Goal: Information Seeking & Learning: Check status

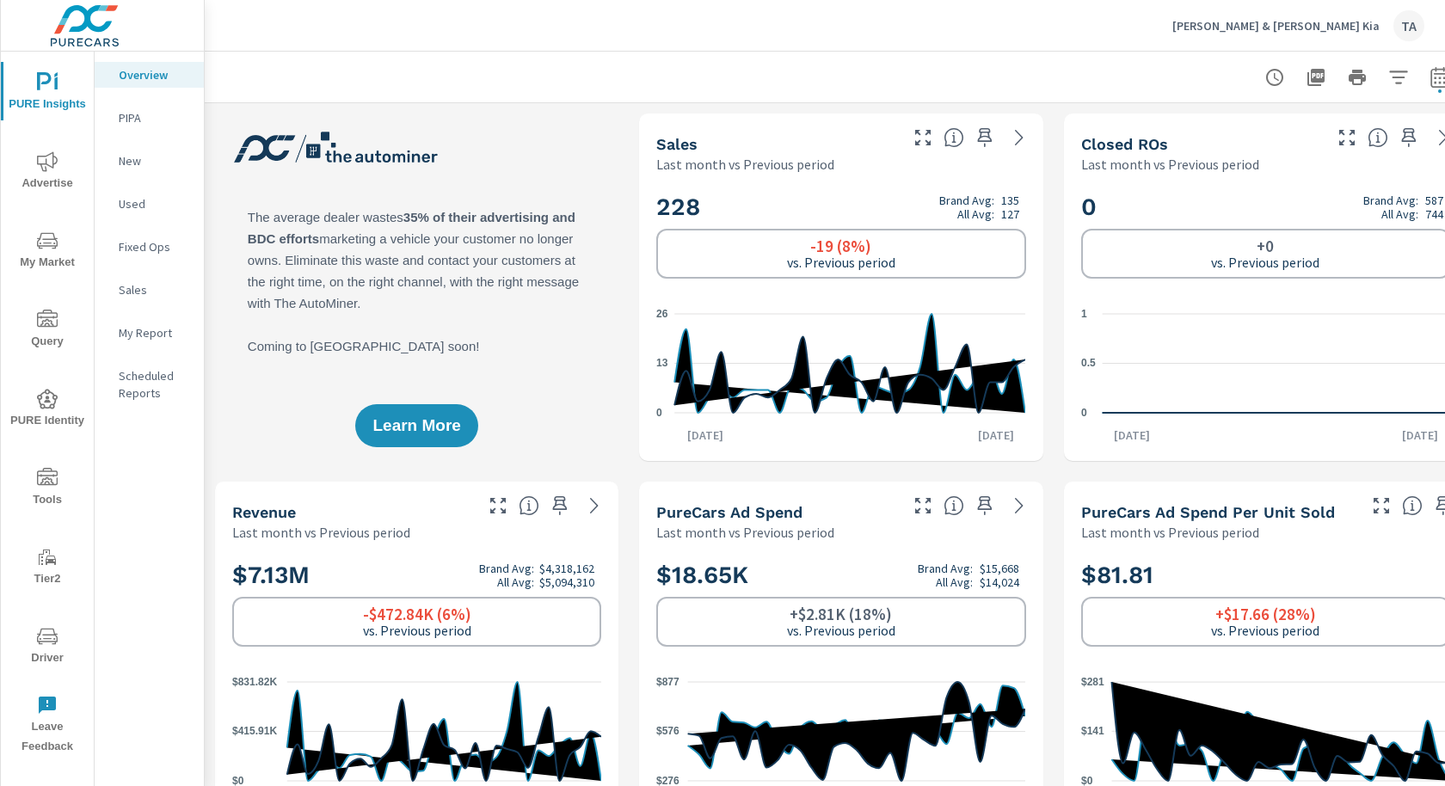
scroll to position [65, 0]
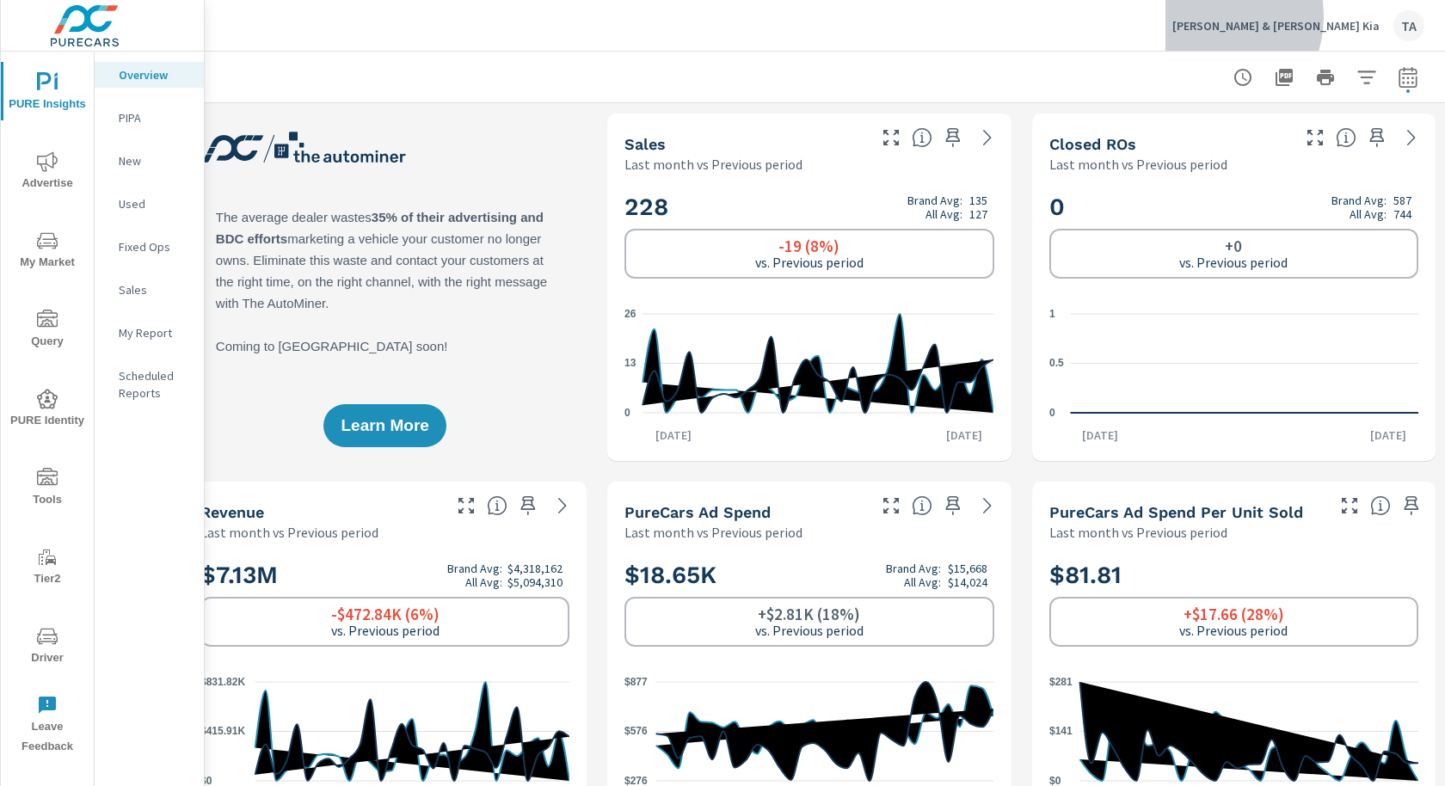
click at [1316, 16] on div "[PERSON_NAME] & [PERSON_NAME] Kia TA" at bounding box center [1298, 25] width 252 height 31
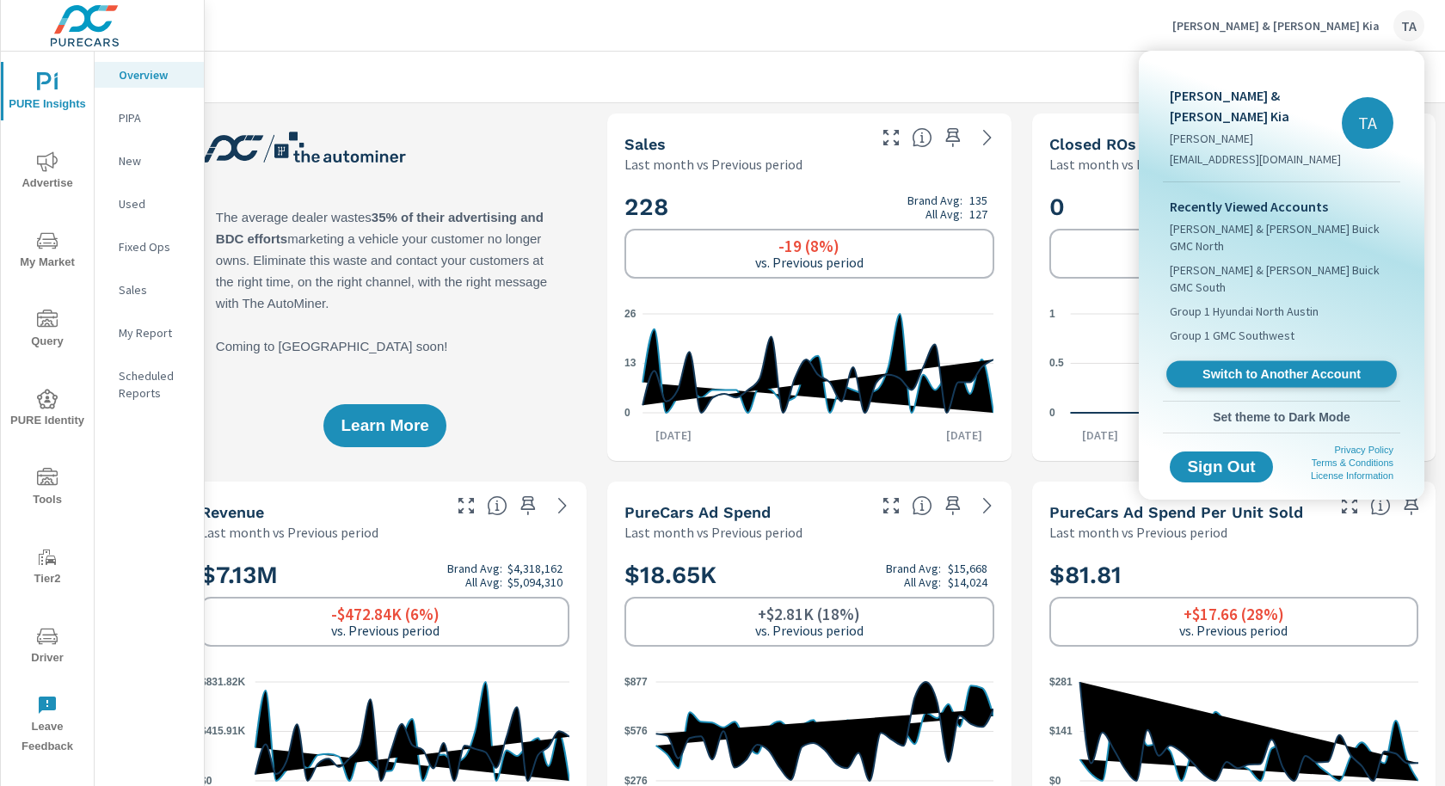
click at [1272, 361] on link "Switch to Another Account" at bounding box center [1281, 374] width 231 height 27
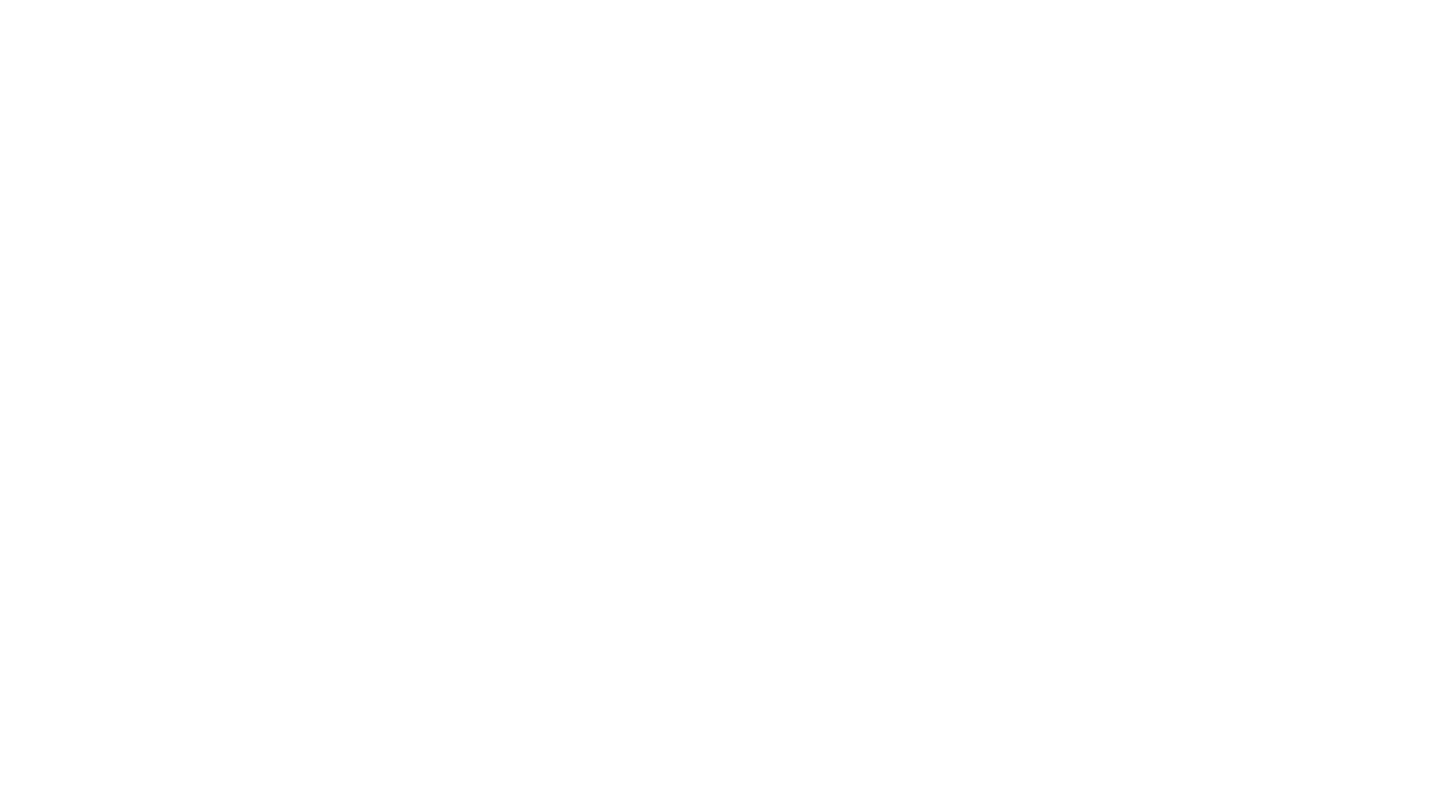
click at [545, 0] on html at bounding box center [722, 0] width 1445 height 0
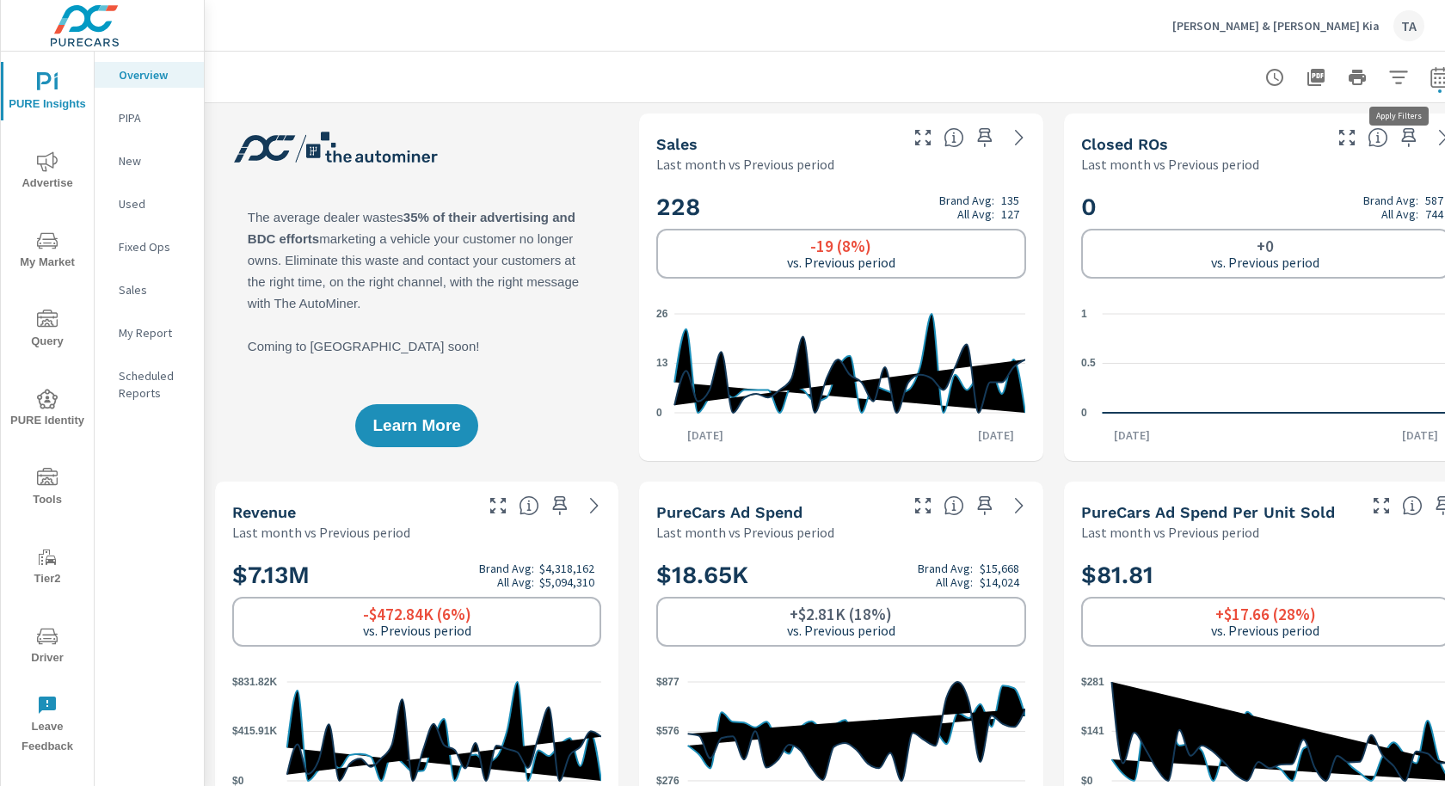
scroll to position [0, 32]
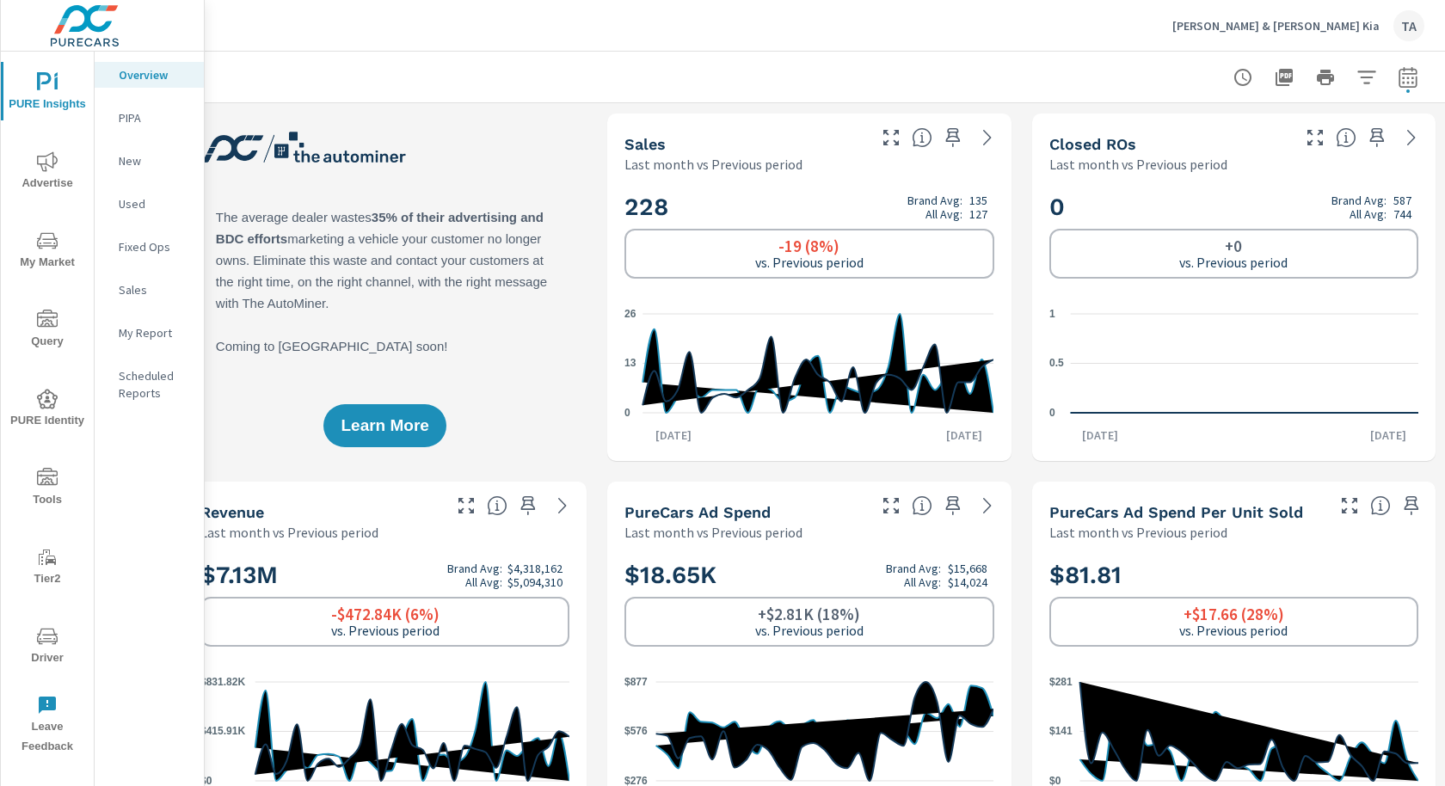
click at [1357, 26] on p "[PERSON_NAME] & [PERSON_NAME] Kia" at bounding box center [1275, 25] width 207 height 15
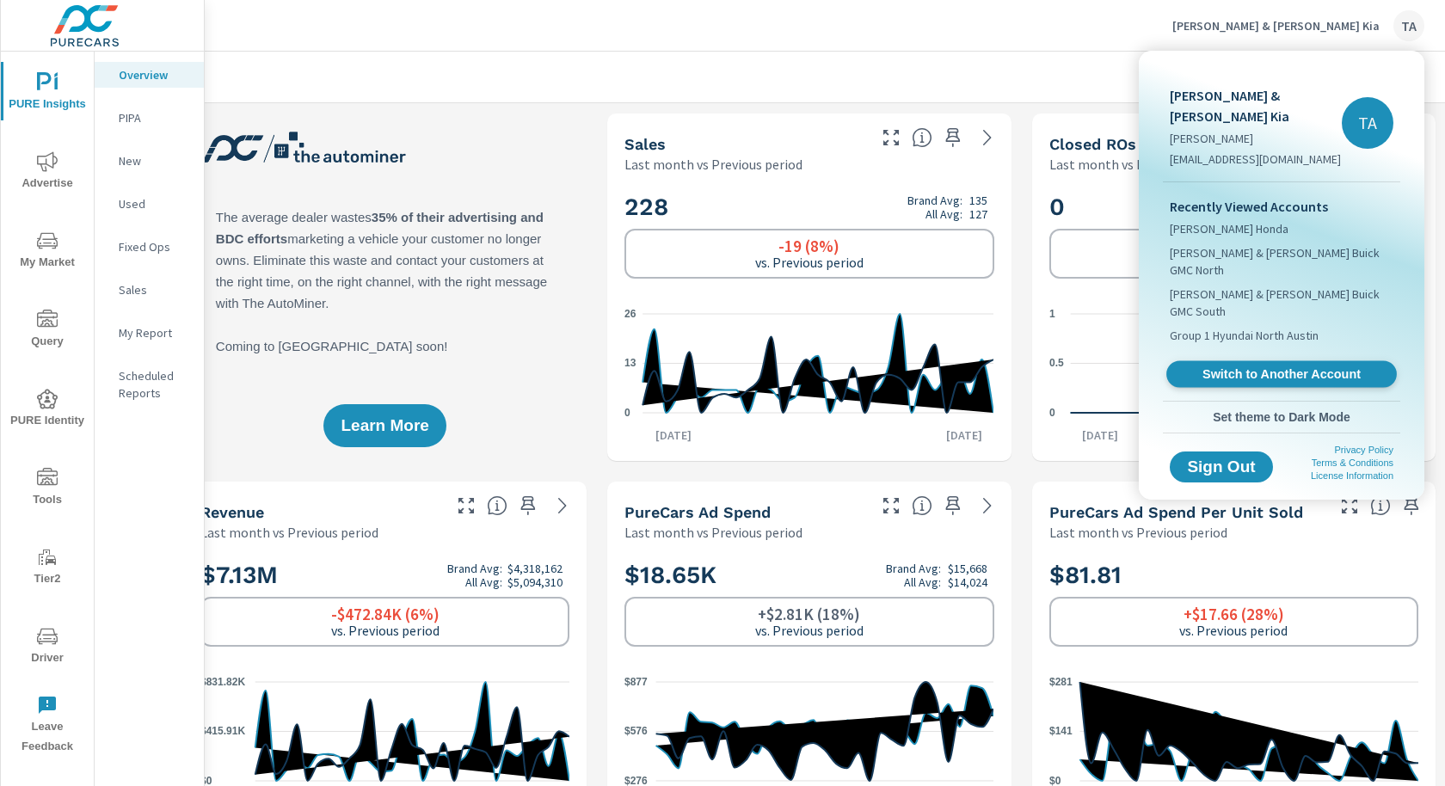
click at [1282, 366] on span "Switch to Another Account" at bounding box center [1281, 374] width 211 height 16
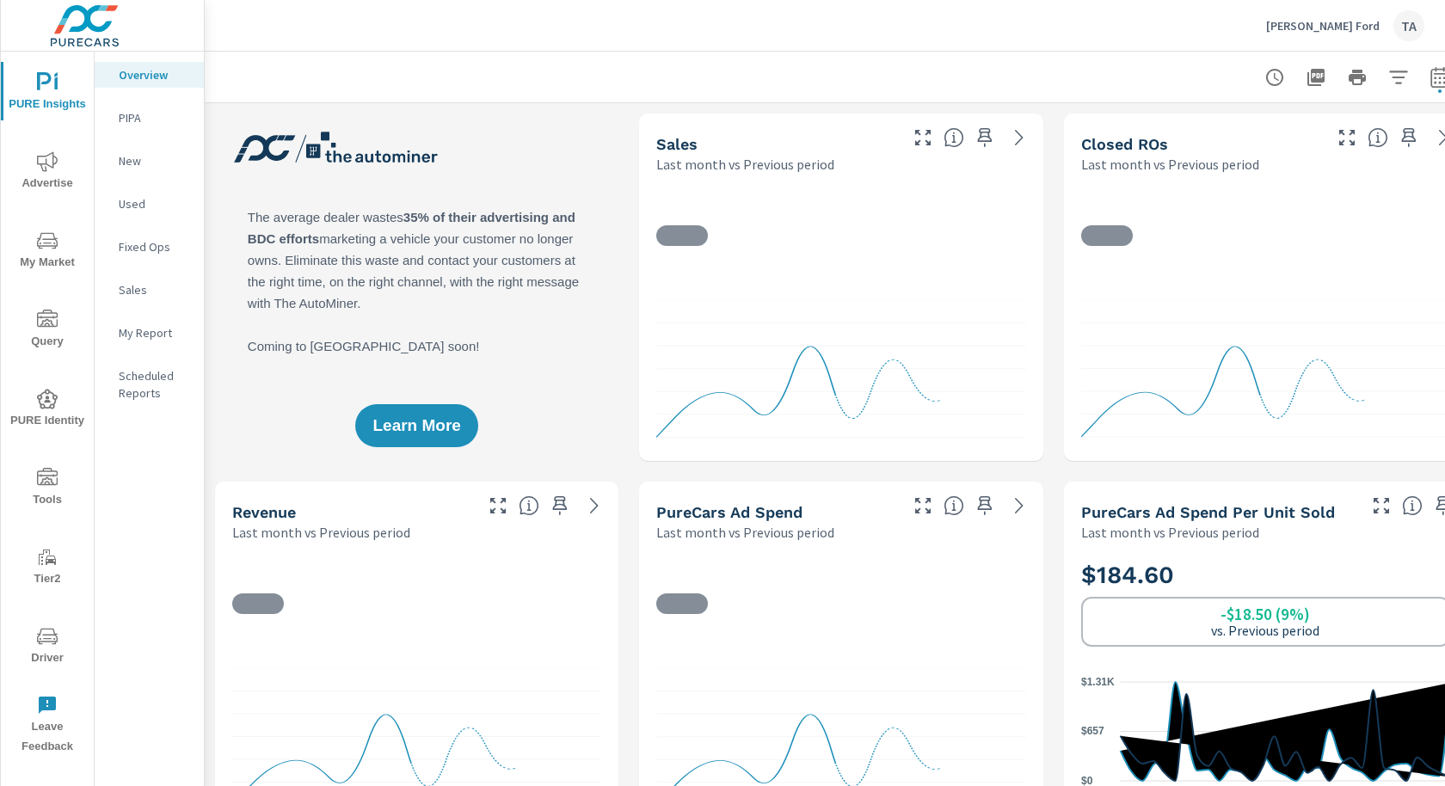
scroll to position [0, 32]
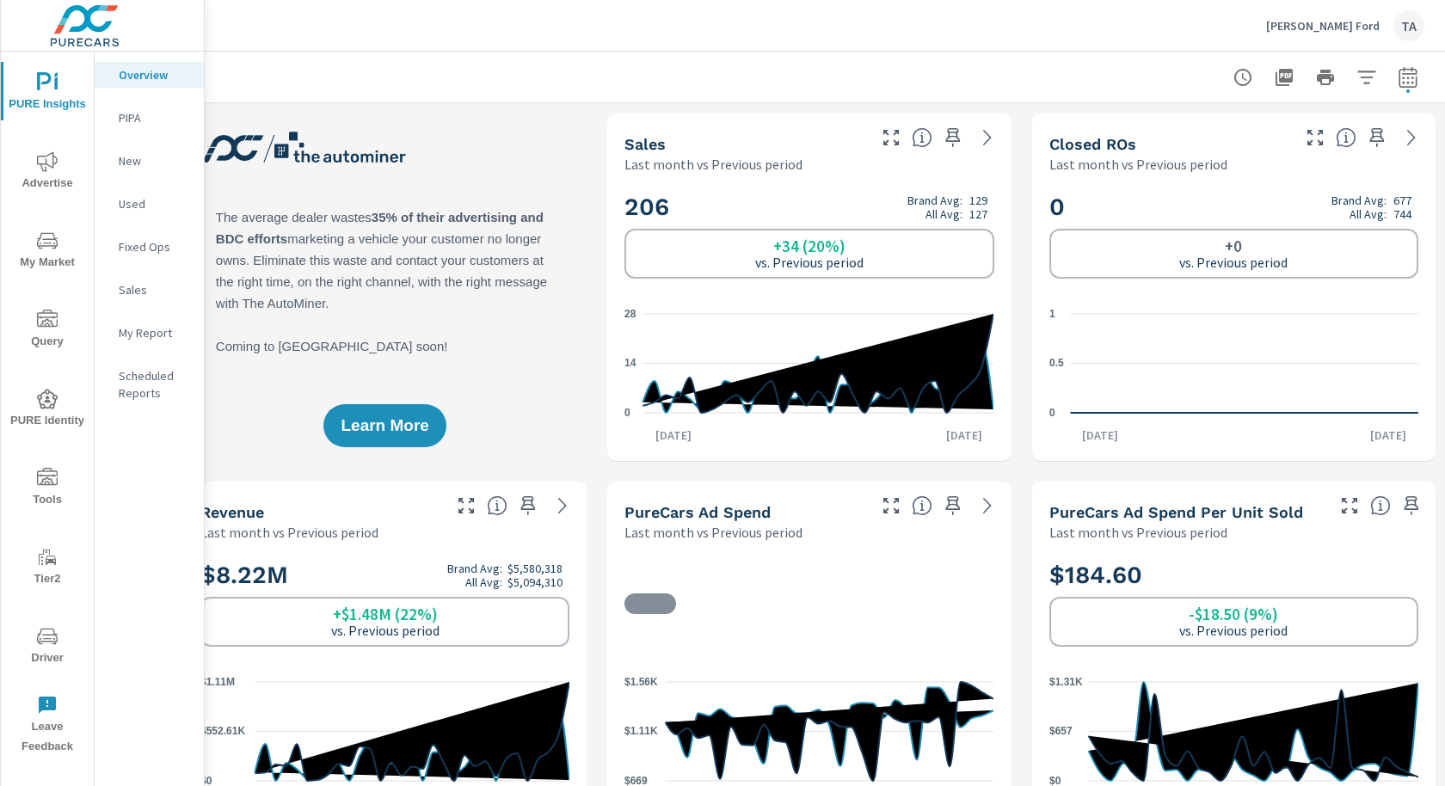
click at [1407, 95] on div at bounding box center [810, 77] width 1232 height 51
click at [1407, 84] on icon "button" at bounding box center [1408, 77] width 21 height 21
select select "Last month"
select select "Previous period"
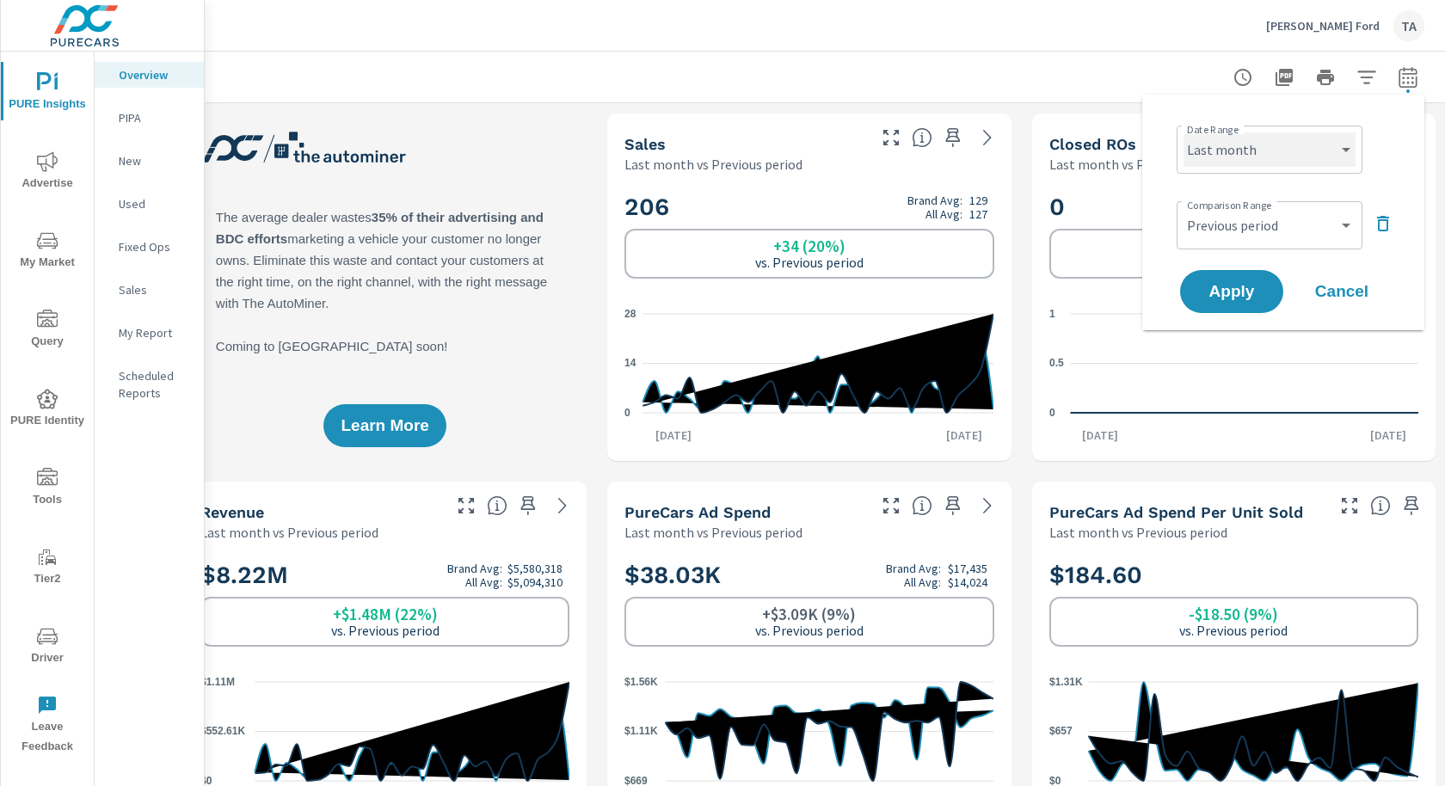
click at [1215, 155] on select "Custom Yesterday Last week Last 7 days Last 14 days Last 30 days Last 45 days L…" at bounding box center [1270, 149] width 172 height 34
click at [1184, 132] on select "Custom Yesterday Last week Last 7 days Last 14 days Last 30 days Last 45 days L…" at bounding box center [1270, 149] width 172 height 34
select select "Month to date"
click at [1253, 284] on span "Apply" at bounding box center [1232, 292] width 71 height 16
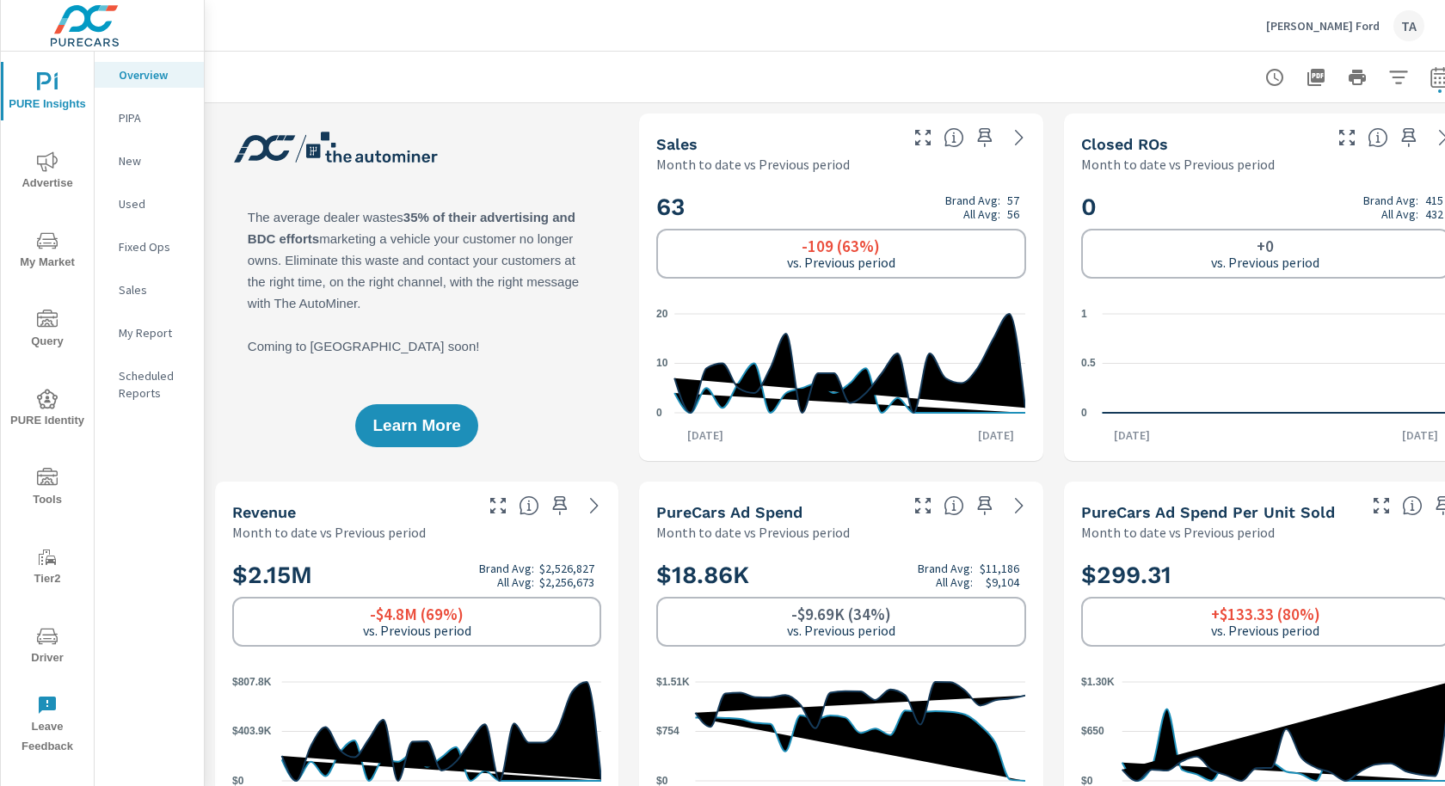
scroll to position [0, 32]
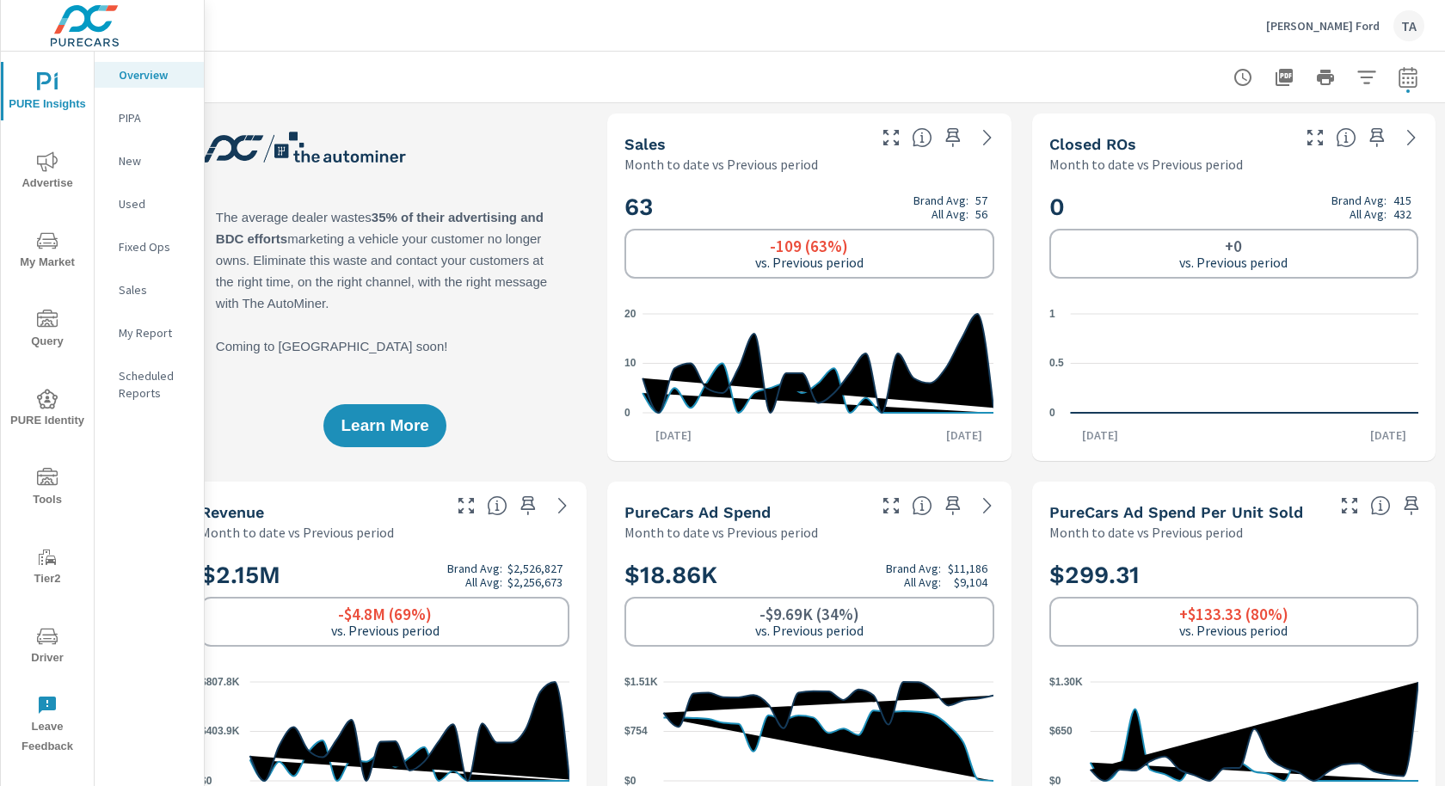
click at [1421, 71] on button "button" at bounding box center [1408, 77] width 34 height 34
select select "Month to date"
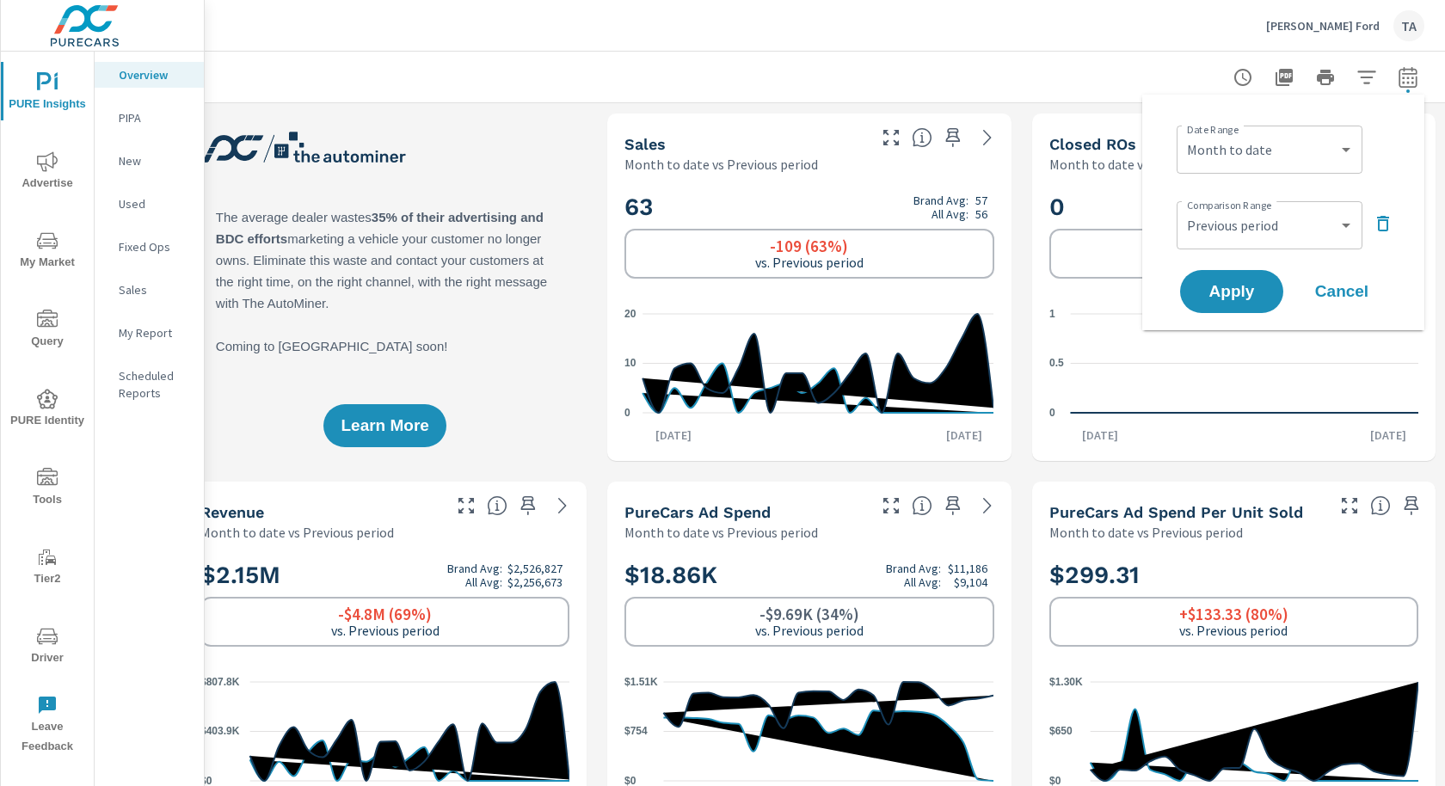
drag, startPoint x: 1391, startPoint y: 217, endPoint x: 1363, endPoint y: 224, distance: 28.4
click at [1363, 224] on div "Comparison Range Custom Previous period Previous month Previous year ​" at bounding box center [1287, 223] width 220 height 58
click at [1271, 156] on select "Custom Yesterday Last week Last 7 days Last 14 days Last 30 days Last 45 days L…" at bounding box center [1270, 149] width 172 height 34
click at [1243, 218] on select "Custom Previous period Previous month Previous year" at bounding box center [1270, 225] width 172 height 34
click at [1184, 208] on select "Custom Previous period Previous month Previous year" at bounding box center [1270, 225] width 172 height 34
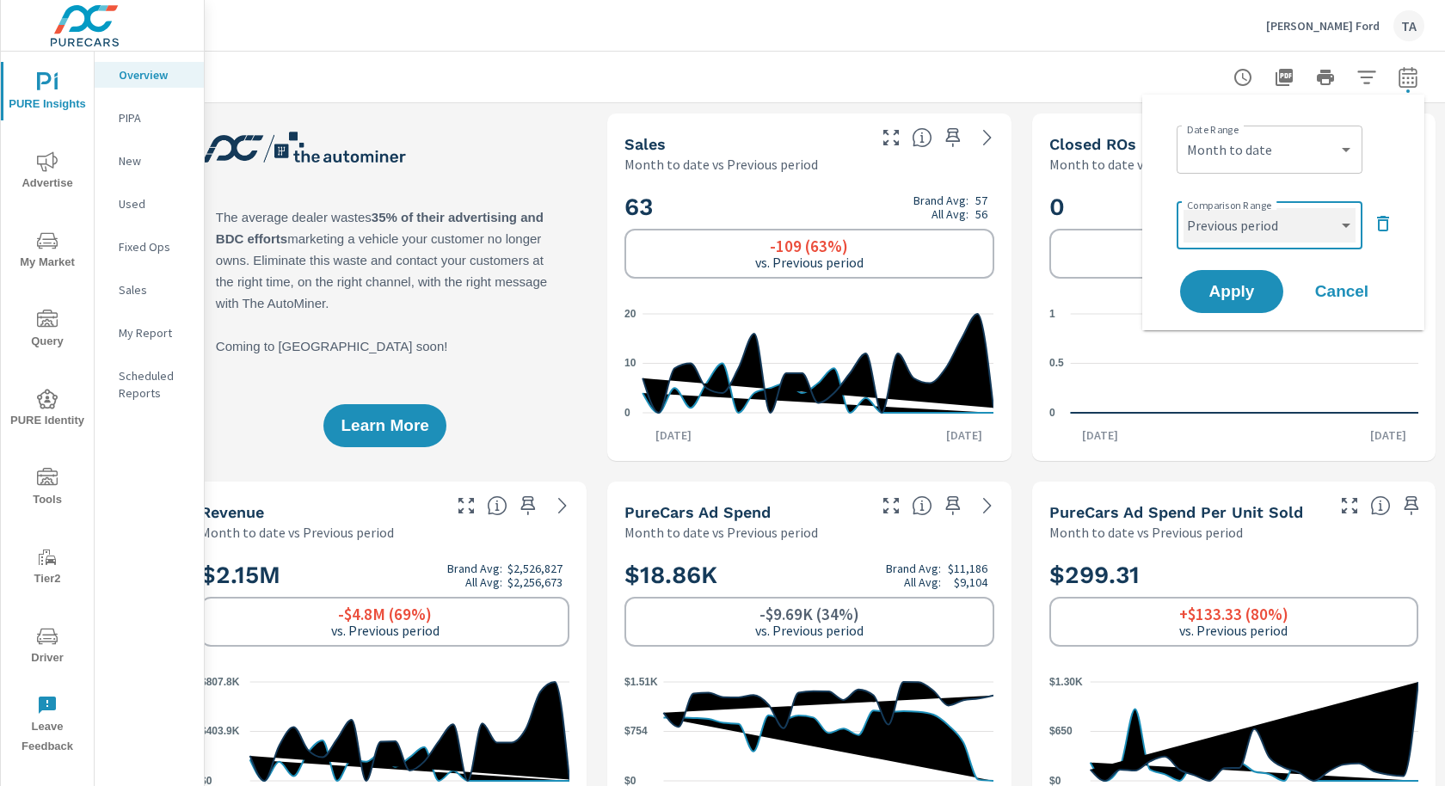
select select "Previous month"
click at [1232, 289] on span "Apply" at bounding box center [1232, 292] width 71 height 16
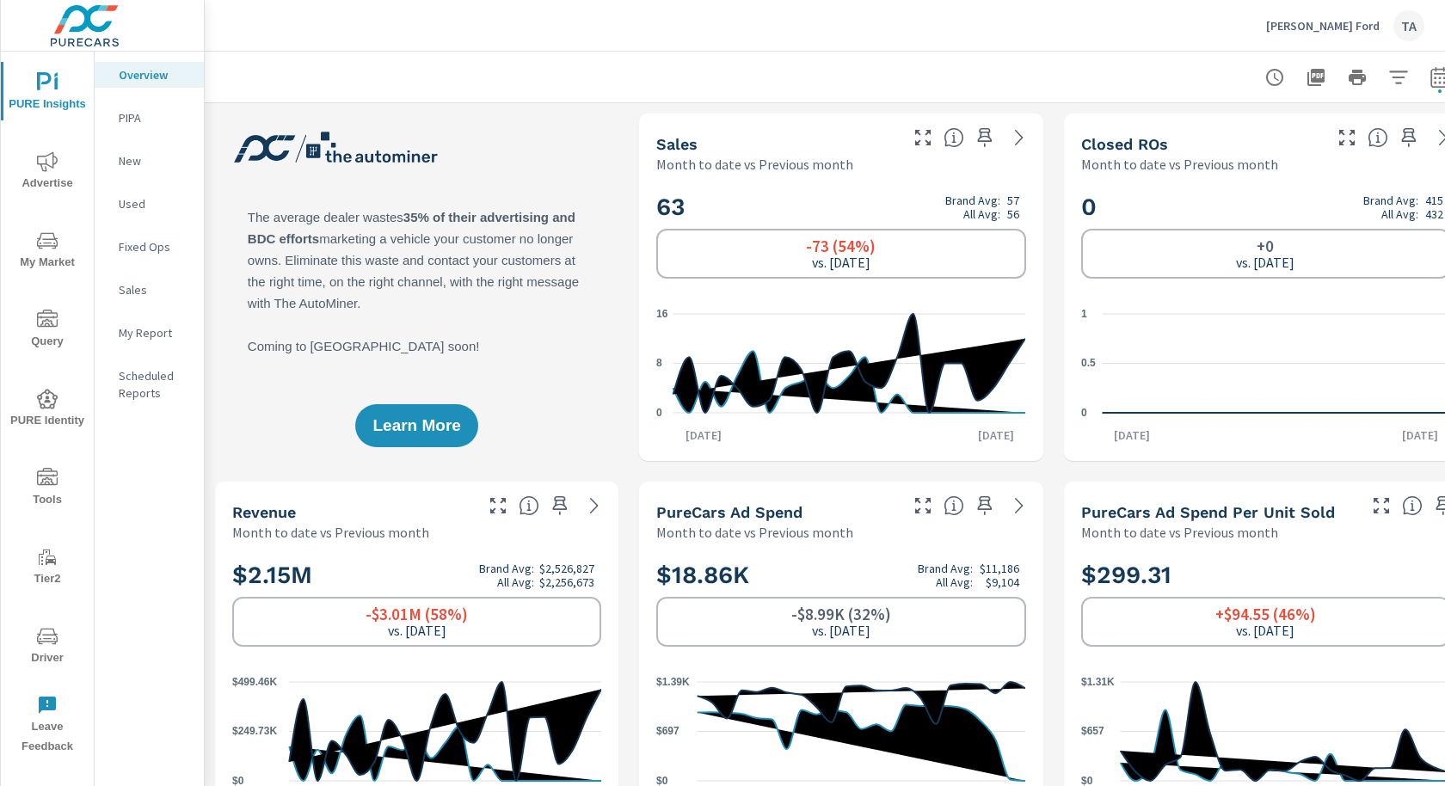
scroll to position [0, 32]
